Goal: Task Accomplishment & Management: Complete application form

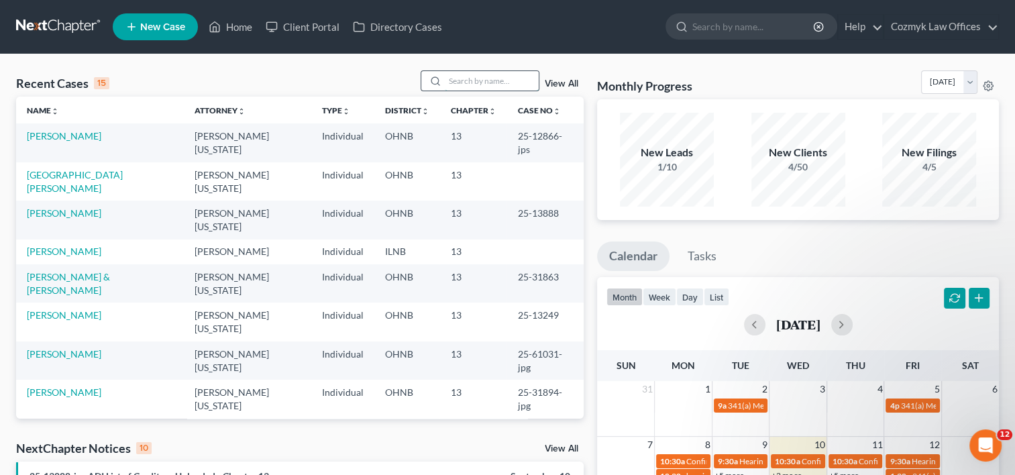
click at [451, 78] on input "search" at bounding box center [492, 80] width 94 height 19
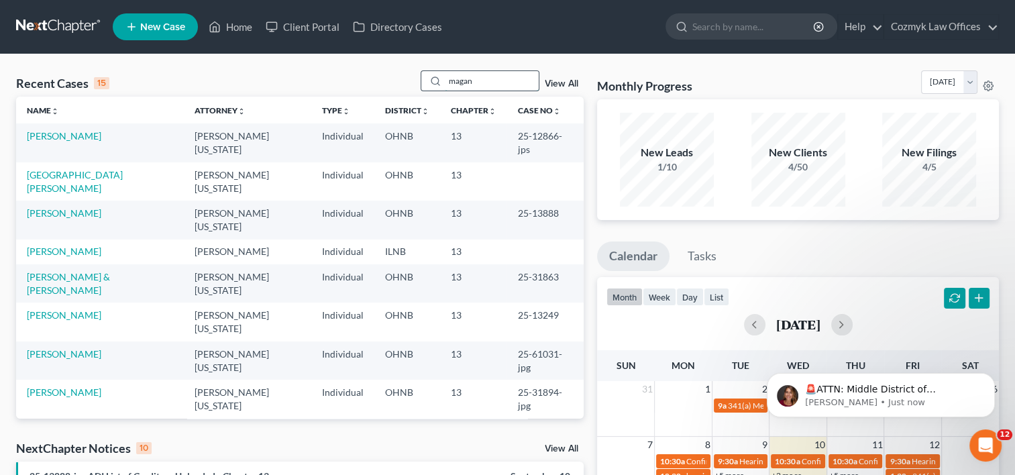
type input "magan"
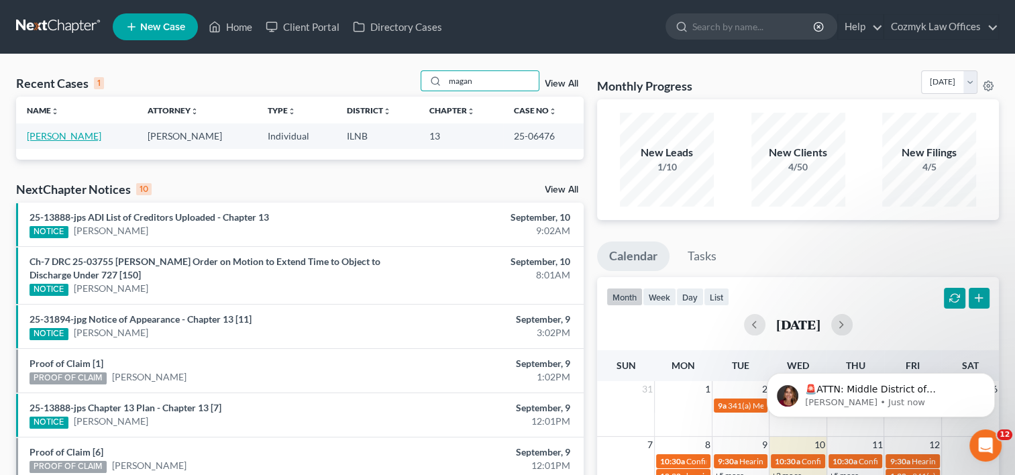
click at [93, 139] on link "[PERSON_NAME]" at bounding box center [64, 135] width 74 height 11
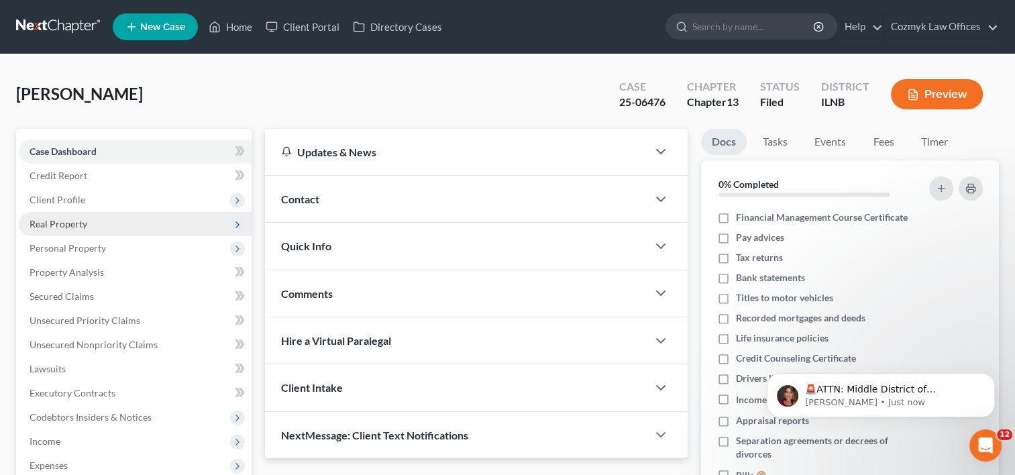
scroll to position [134, 0]
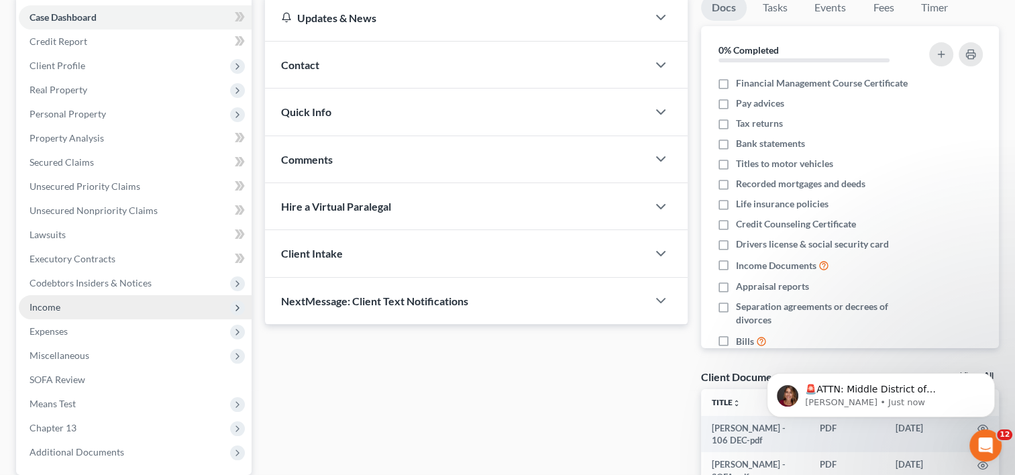
click at [60, 305] on span "Income" at bounding box center [135, 307] width 233 height 24
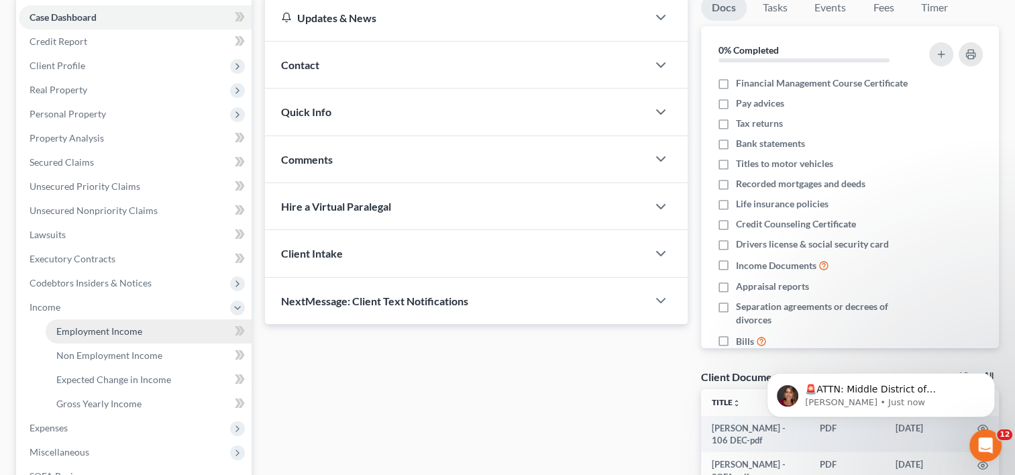
click at [60, 329] on span "Employment Income" at bounding box center [99, 330] width 86 height 11
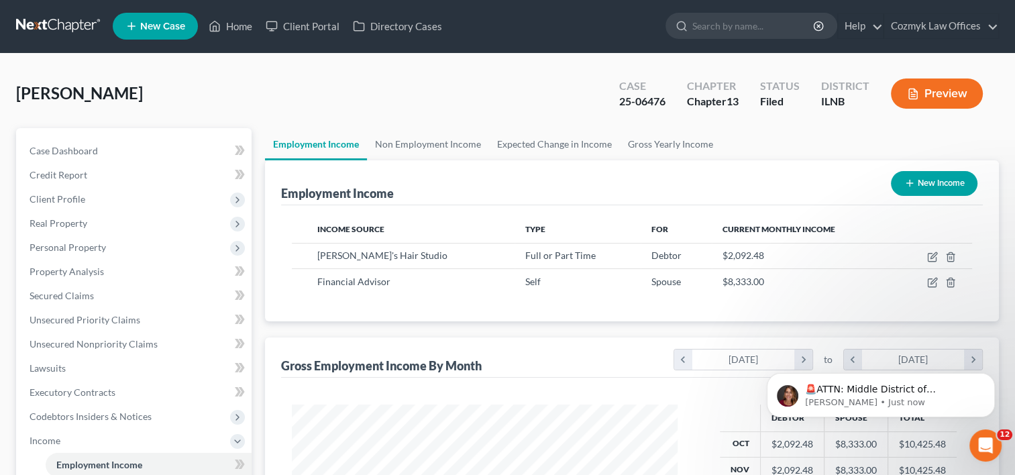
scroll to position [335, 0]
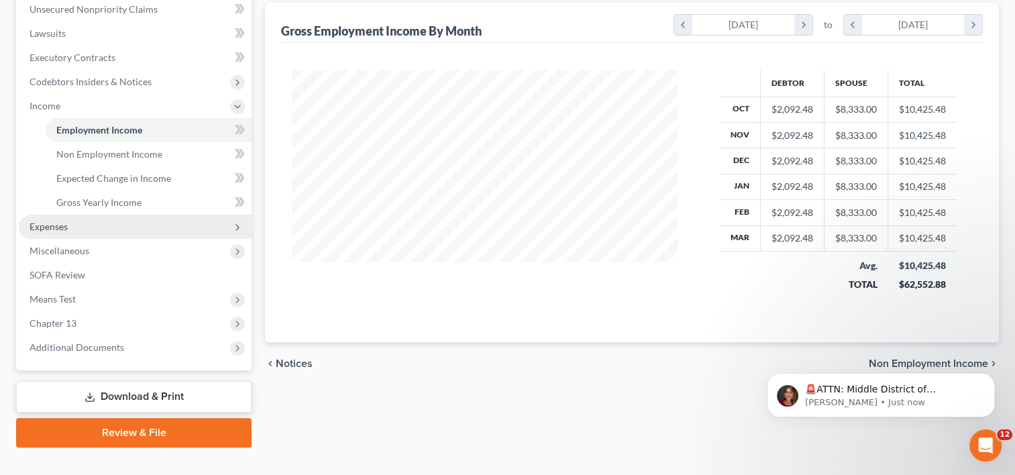
click at [76, 218] on span "Expenses" at bounding box center [135, 227] width 233 height 24
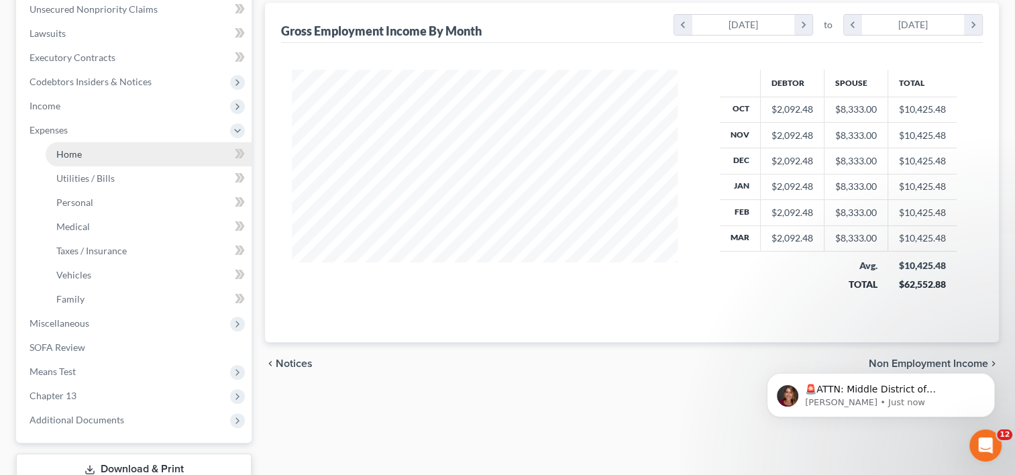
click at [99, 161] on link "Home" at bounding box center [149, 154] width 206 height 24
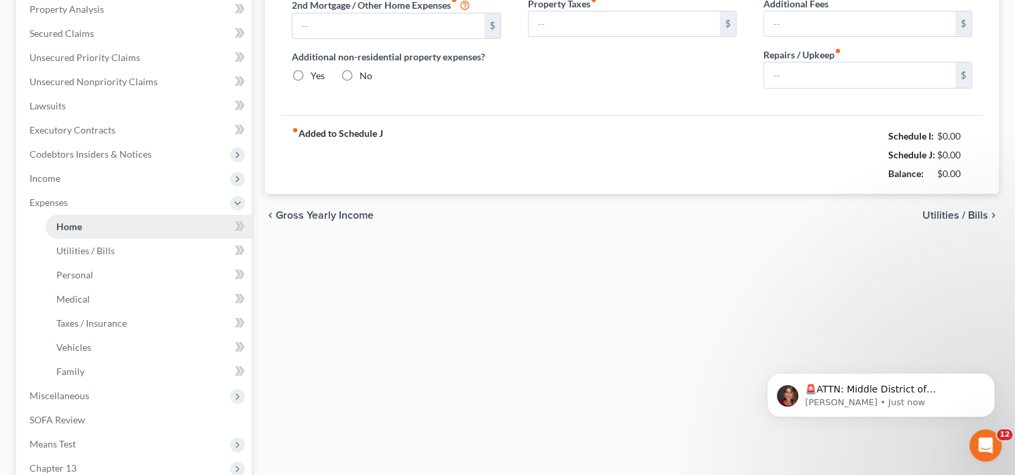
type input "2,300.00"
type input "0.00"
radio input "true"
type input "0.00"
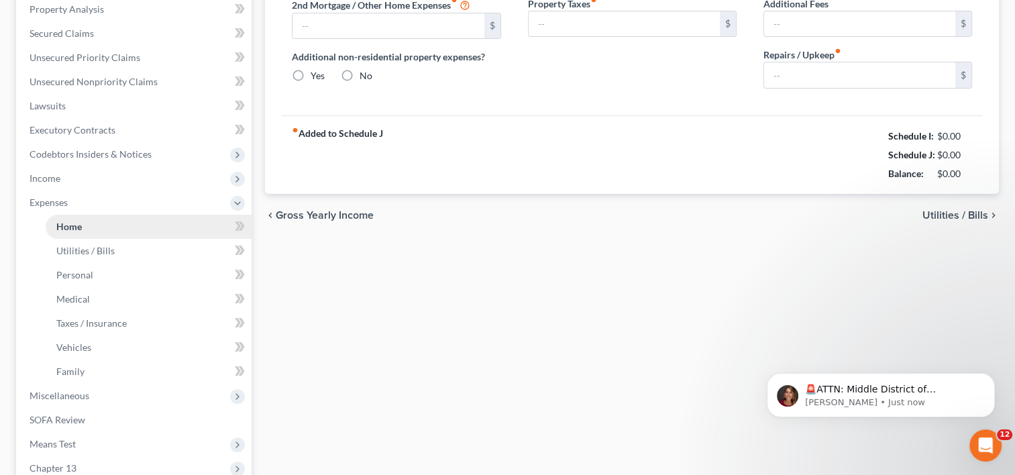
type input "17.00"
type input "0.00"
type input "160.00"
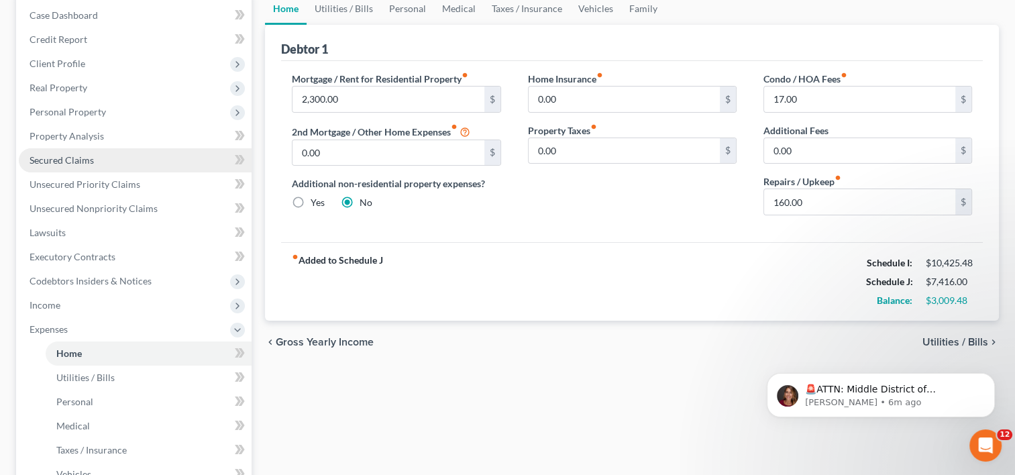
scroll to position [134, 0]
click at [78, 166] on span "Secured Claims" at bounding box center [62, 161] width 64 height 11
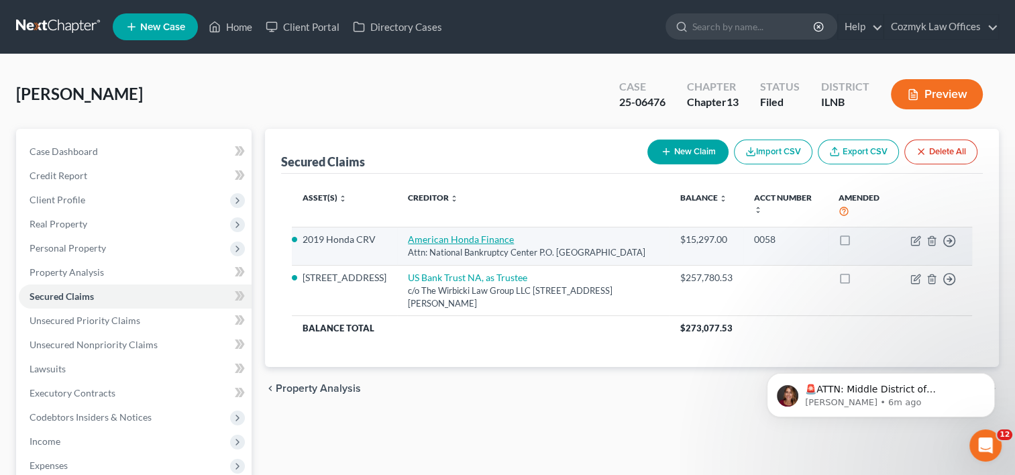
click at [465, 239] on link "American Honda Finance" at bounding box center [461, 238] width 106 height 11
select select "45"
select select "0"
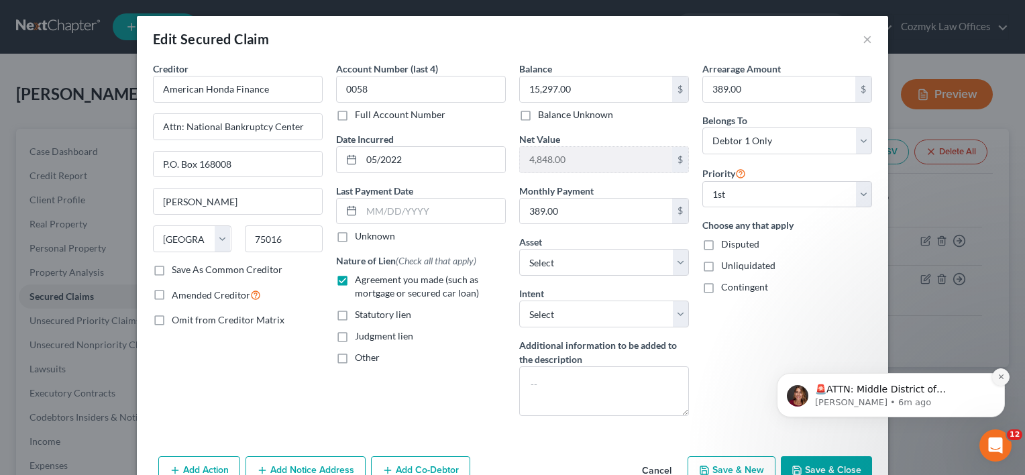
click at [1002, 375] on icon "Dismiss notification" at bounding box center [1000, 376] width 7 height 7
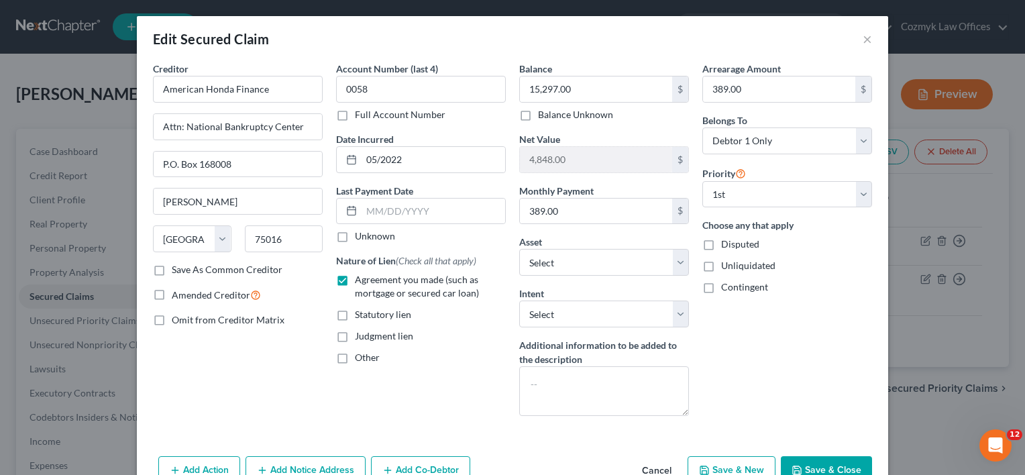
click at [843, 461] on button "Save & Close" at bounding box center [826, 470] width 91 height 28
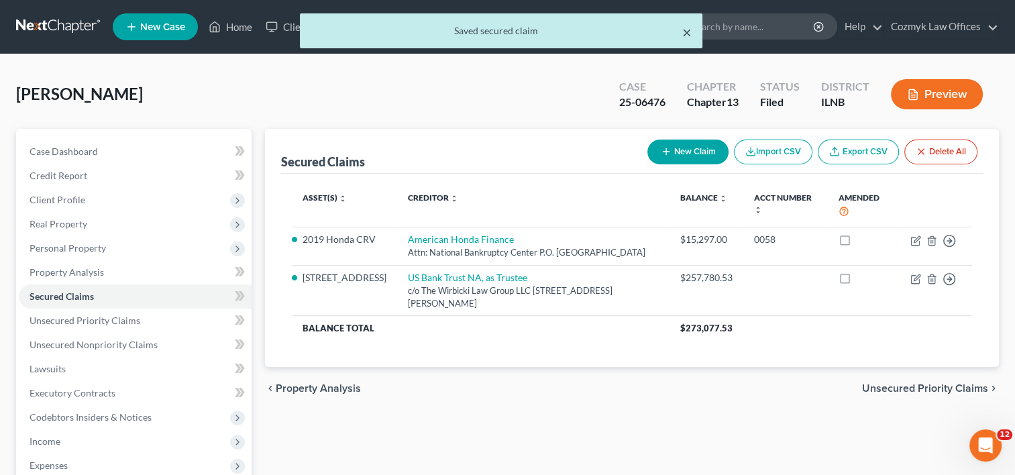
click at [686, 32] on button "×" at bounding box center [686, 32] width 9 height 16
